Goal: Task Accomplishment & Management: Complete application form

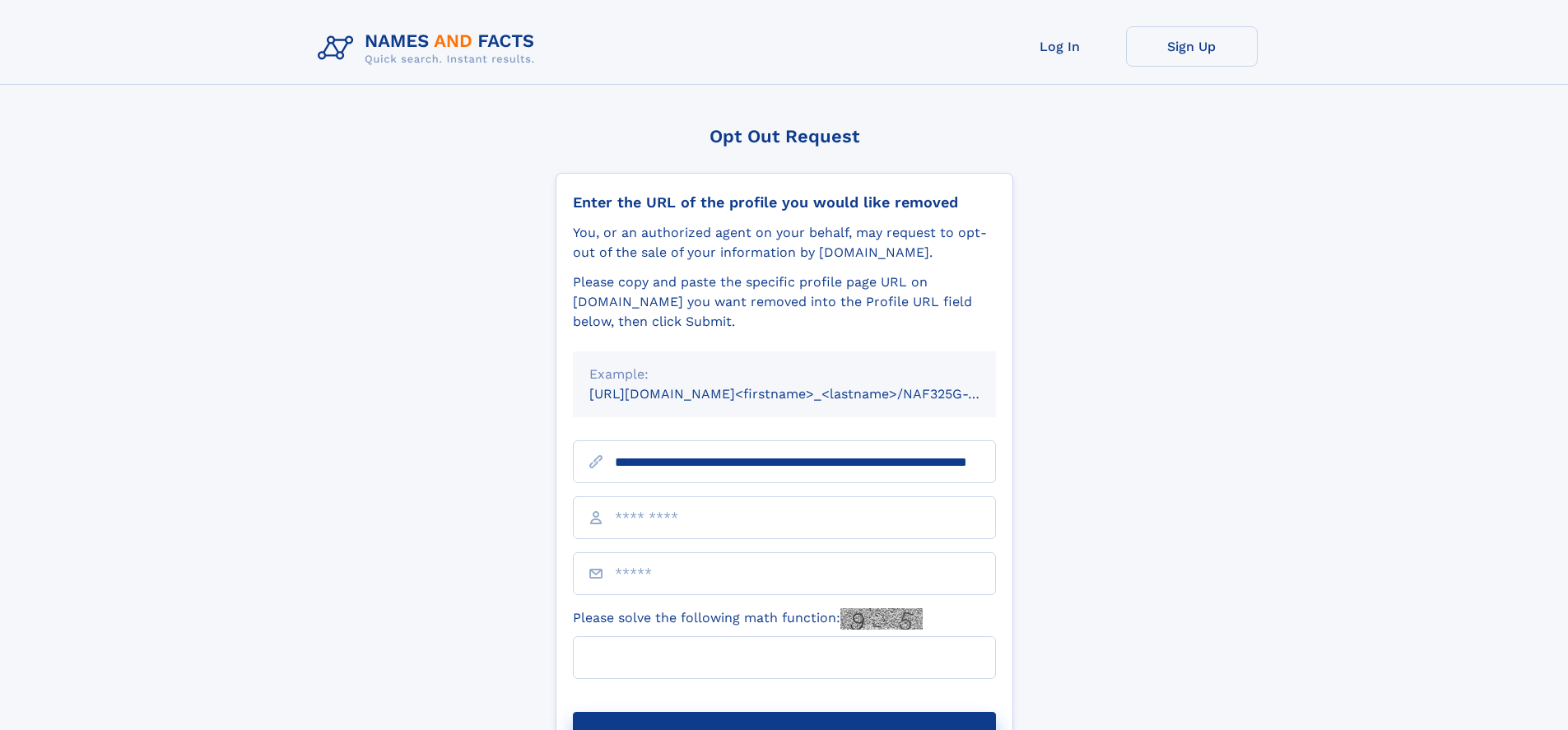
scroll to position [0, 155]
type input "**********"
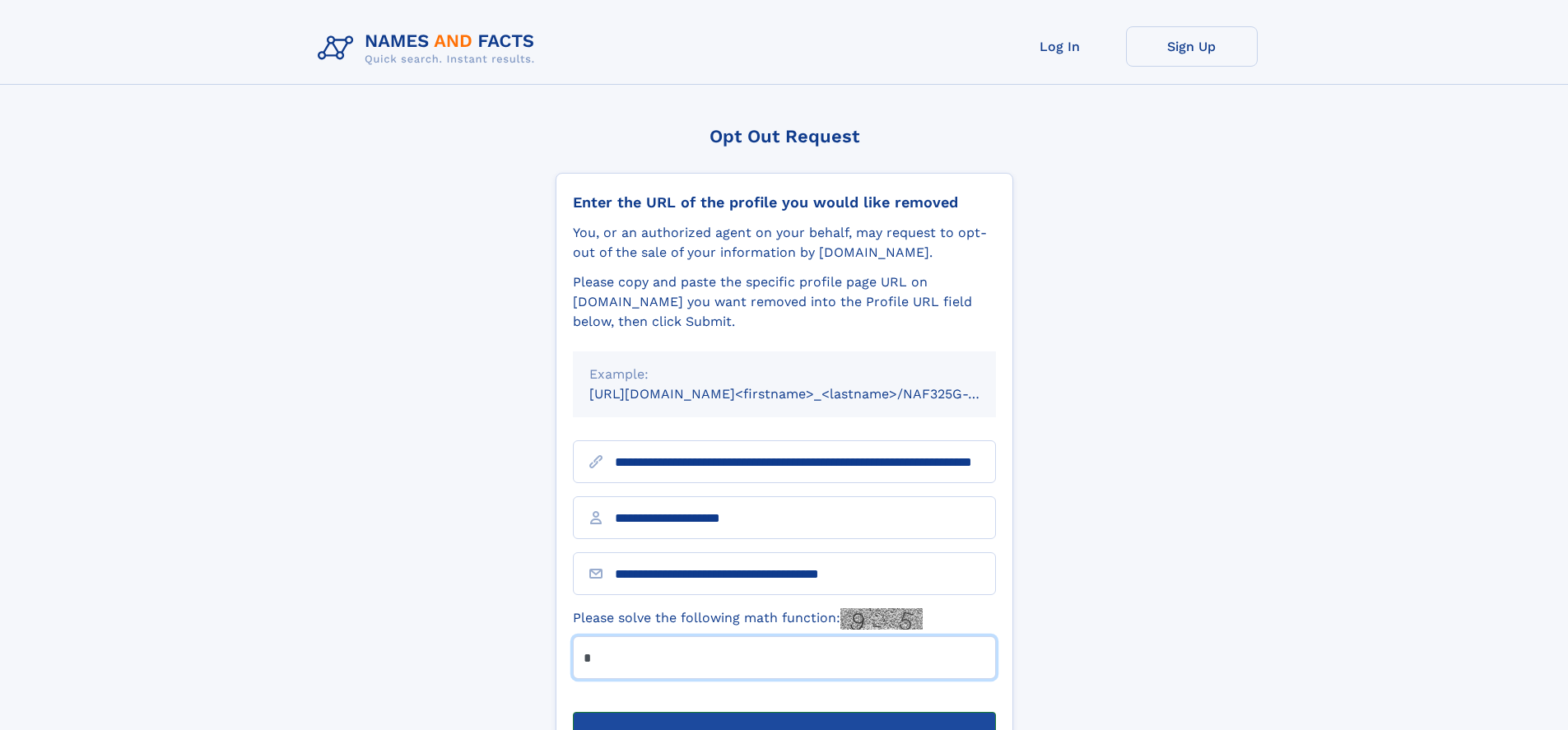
type input "*"
click at [784, 712] on button "Submit Opt Out Request" at bounding box center [784, 737] width 423 height 53
